Goal: Task Accomplishment & Management: Use online tool/utility

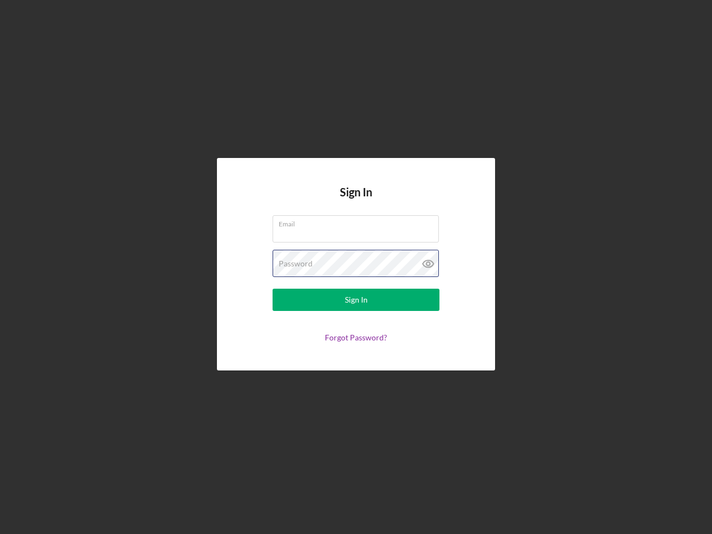
click at [356, 267] on div "Password" at bounding box center [355, 264] width 167 height 28
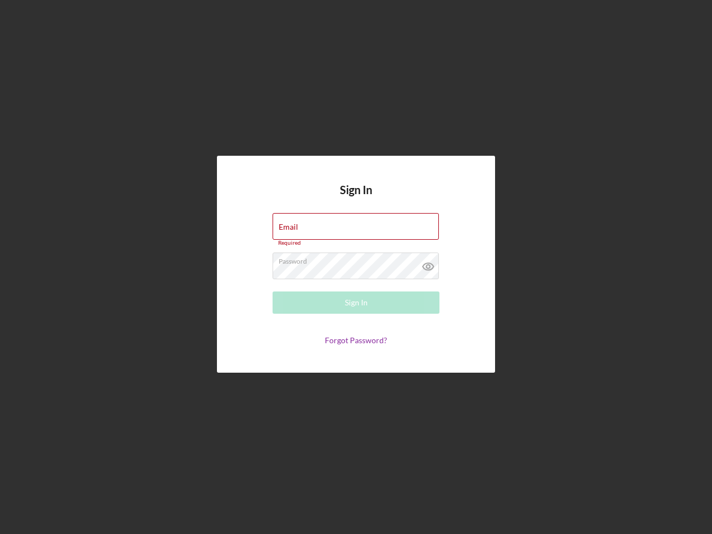
click at [428, 264] on icon at bounding box center [428, 266] width 28 height 28
